Goal: Task Accomplishment & Management: Manage account settings

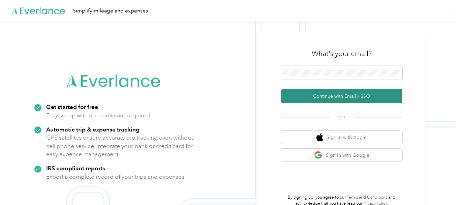
click at [349, 95] on button "Continue with Email / SSO" at bounding box center [341, 96] width 121 height 14
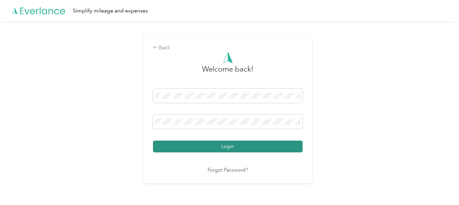
click at [221, 144] on button "Login" at bounding box center [228, 146] width 150 height 12
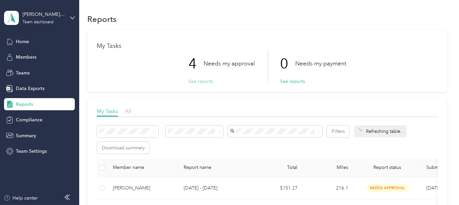
click at [202, 81] on button "See reports" at bounding box center [200, 81] width 25 height 7
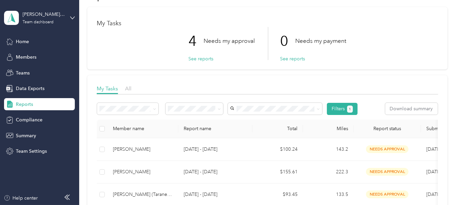
scroll to position [34, 0]
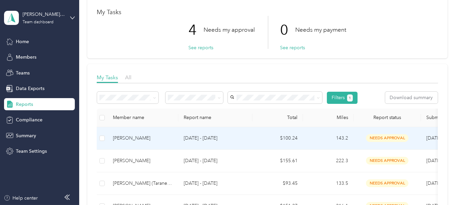
click at [121, 135] on div "[PERSON_NAME]" at bounding box center [143, 137] width 60 height 7
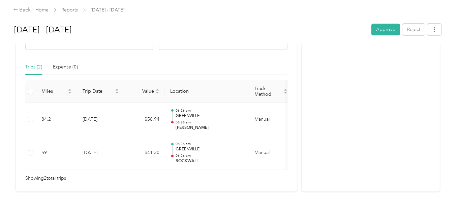
scroll to position [168, 0]
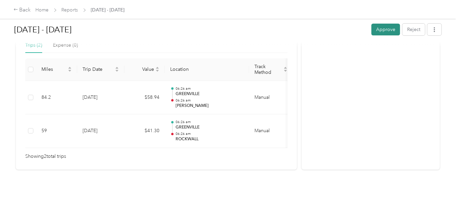
click at [376, 27] on button "Approve" at bounding box center [385, 30] width 29 height 12
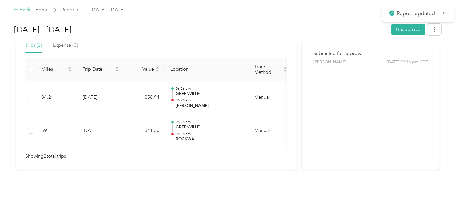
click at [24, 11] on div "Back" at bounding box center [22, 10] width 18 height 8
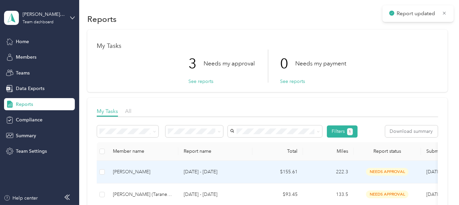
click at [194, 176] on td "[DATE] - [DATE]" at bounding box center [215, 172] width 74 height 23
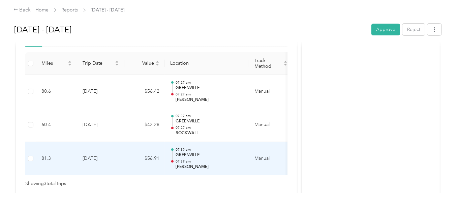
scroll to position [202, 0]
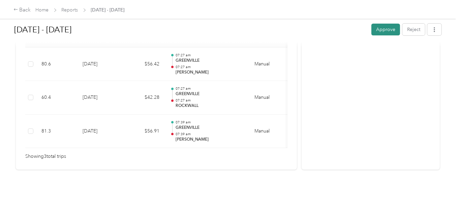
click at [385, 29] on button "Approve" at bounding box center [385, 30] width 29 height 12
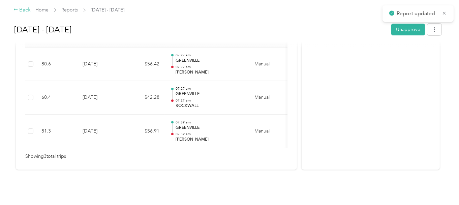
click at [26, 10] on div "Back" at bounding box center [22, 10] width 18 height 8
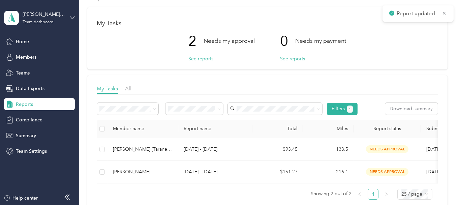
scroll to position [34, 0]
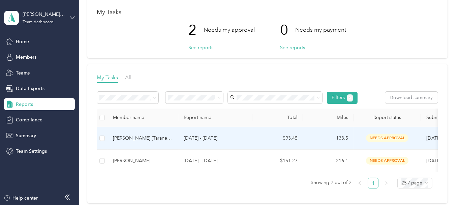
click at [169, 140] on div "[PERSON_NAME] (Taraney) [PERSON_NAME]" at bounding box center [143, 137] width 60 height 7
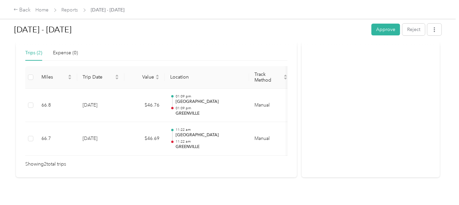
scroll to position [171, 0]
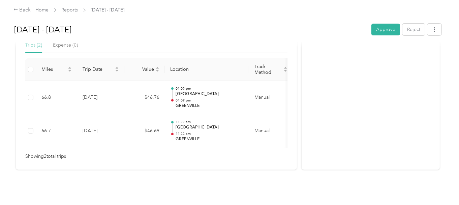
click at [380, 31] on button "Approve" at bounding box center [385, 30] width 29 height 12
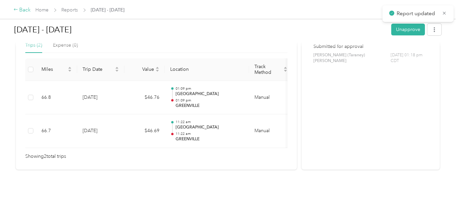
click at [22, 9] on div "Back" at bounding box center [22, 10] width 18 height 8
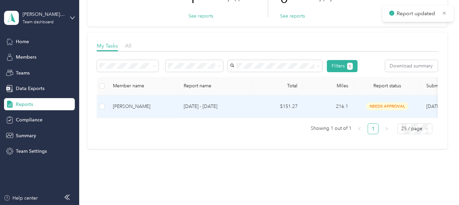
scroll to position [67, 0]
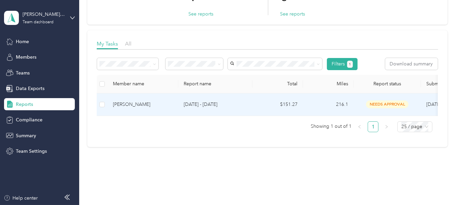
click at [157, 104] on div "[PERSON_NAME]" at bounding box center [143, 104] width 60 height 7
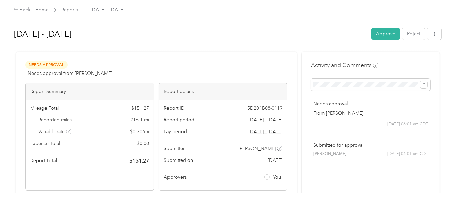
scroll to position [205, 0]
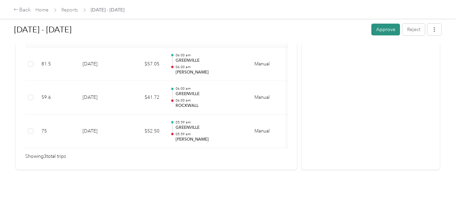
click at [380, 31] on button "Approve" at bounding box center [385, 30] width 29 height 12
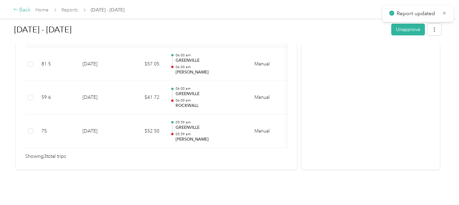
click at [24, 9] on div "Back" at bounding box center [22, 10] width 18 height 8
